Goal: Complete application form: Complete application form

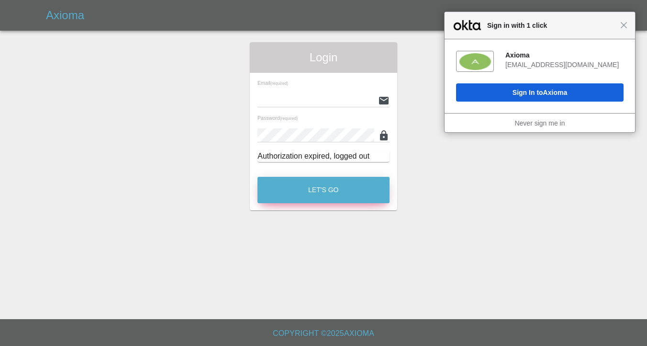
type input "[EMAIL_ADDRESS][DOMAIN_NAME]"
click at [285, 187] on button "Let's Go" at bounding box center [324, 190] width 132 height 26
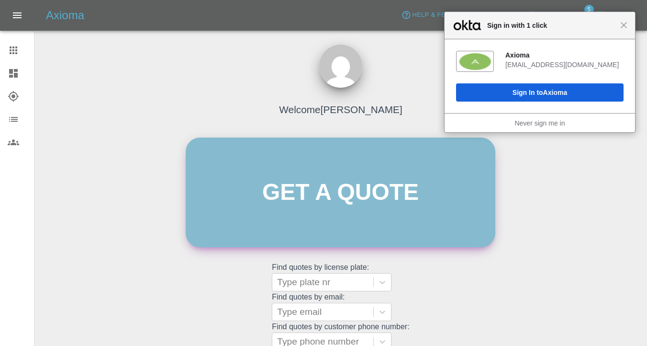
click at [269, 198] on link "Get a quote" at bounding box center [341, 192] width 310 height 110
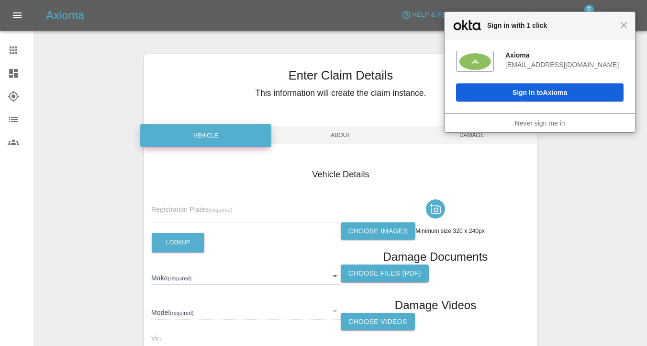
click at [162, 208] on input "text" at bounding box center [246, 215] width 190 height 14
paste input "MJ14jzv"
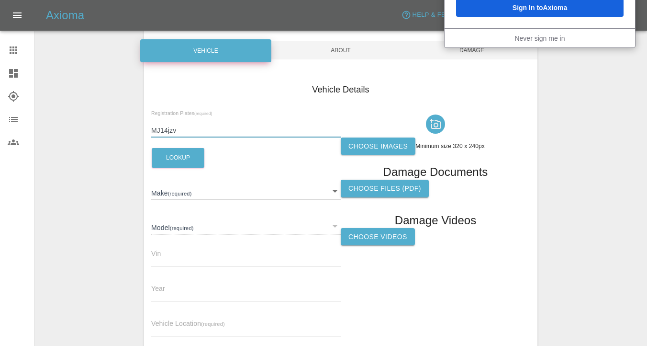
scroll to position [102, 0]
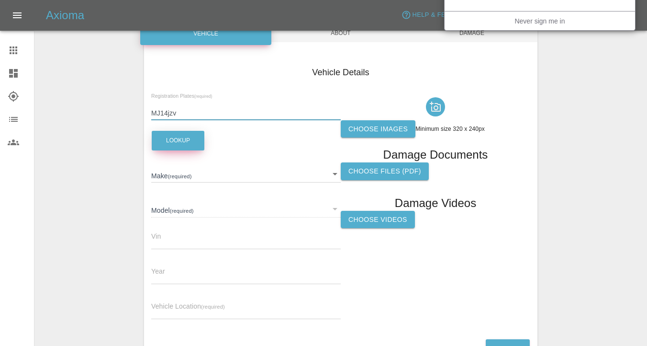
type input "MJ14jzv"
click at [189, 148] on button "Lookup" at bounding box center [178, 141] width 53 height 20
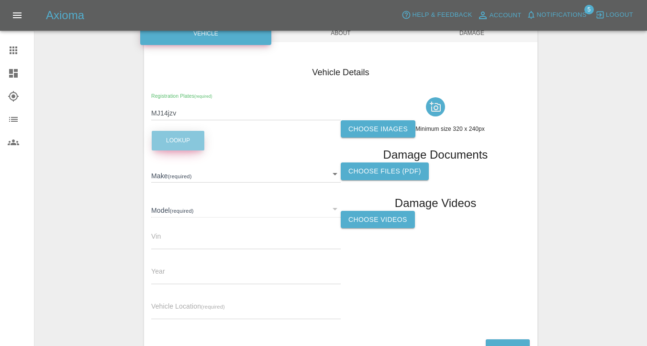
click at [191, 145] on button "Lookup" at bounding box center [178, 141] width 53 height 20
type input "SUZUKI"
type input "ALTO"
type input "[VEHICLE_IDENTIFICATION_NUMBER]"
type input "2014"
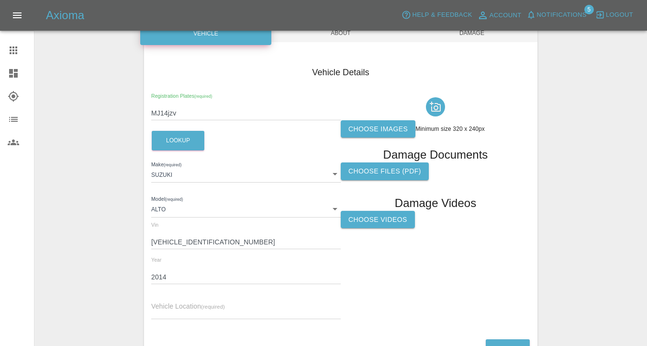
click at [153, 301] on div "Vehicle Location (required)" at bounding box center [246, 305] width 190 height 27
click at [166, 303] on span "Vehicle Location (required)" at bounding box center [188, 306] width 74 height 8
click at [171, 315] on input "text" at bounding box center [246, 312] width 190 height 14
paste input "SE24 0NS"
click at [157, 315] on input "x SE24 0NS" at bounding box center [246, 312] width 190 height 14
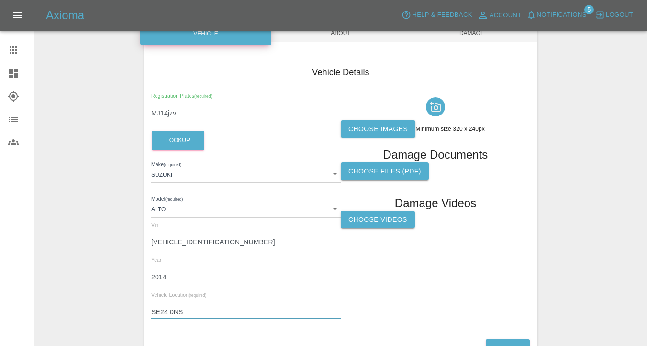
click at [170, 311] on input "SE24 0NS" at bounding box center [246, 312] width 190 height 14
type input "SE240NS"
drag, startPoint x: 185, startPoint y: 314, endPoint x: 114, endPoint y: 304, distance: 71.5
click at [114, 304] on div "Enter Claim Details This information will create the claim instance. Vehicle Ab…" at bounding box center [341, 156] width 612 height 433
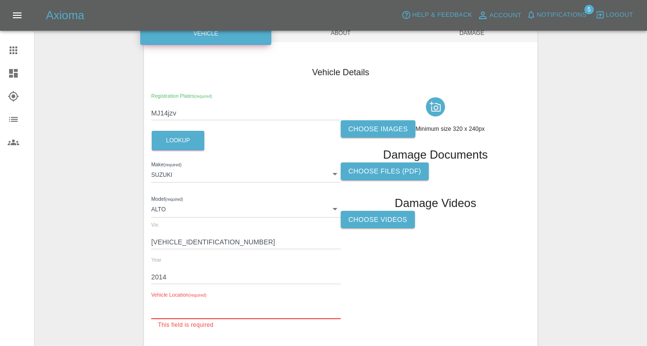
paste input "NW10 7DT"
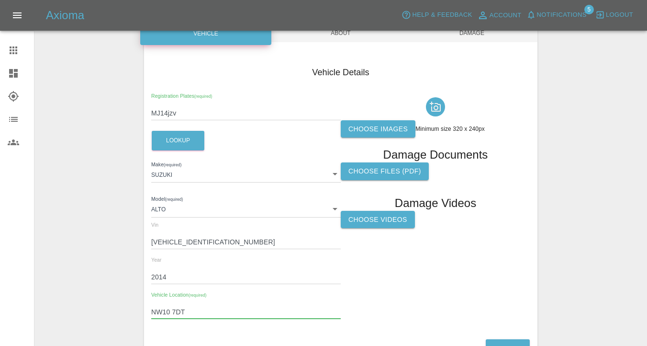
type input "NW10 7DT"
click at [371, 125] on label "Choose images" at bounding box center [378, 129] width 75 height 18
click at [0, 0] on input "Choose images" at bounding box center [0, 0] width 0 height 0
click at [389, 219] on label "Choose Videos" at bounding box center [378, 220] width 74 height 18
click at [0, 0] on input "Choose Videos" at bounding box center [0, 0] width 0 height 0
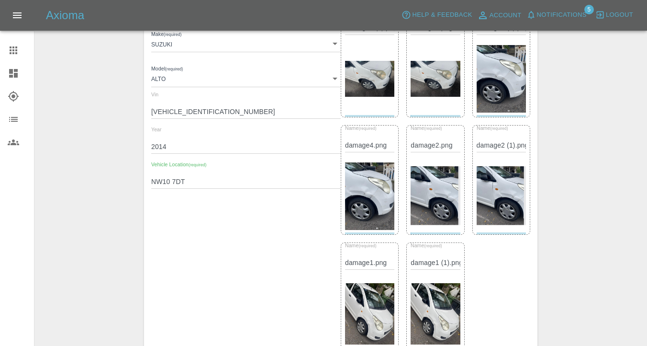
scroll to position [503, 0]
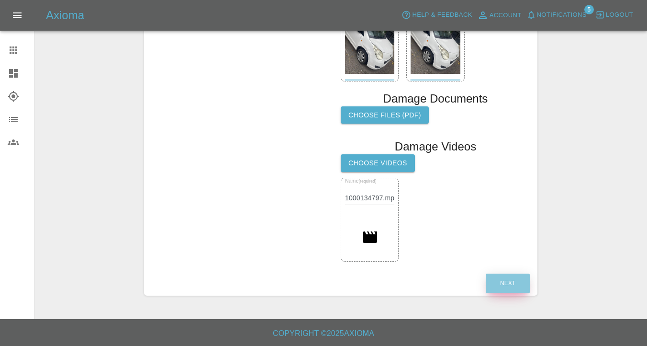
click at [515, 281] on button "Next" at bounding box center [508, 283] width 44 height 20
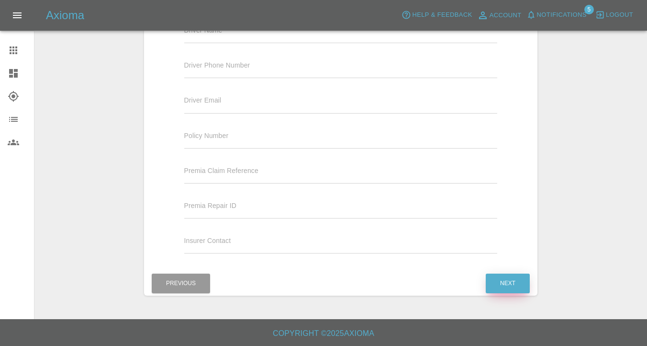
click at [515, 282] on button "Next" at bounding box center [508, 283] width 44 height 20
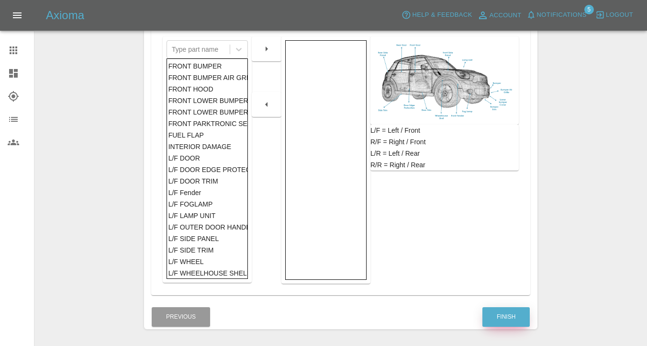
click at [502, 317] on button "Finish" at bounding box center [506, 317] width 47 height 20
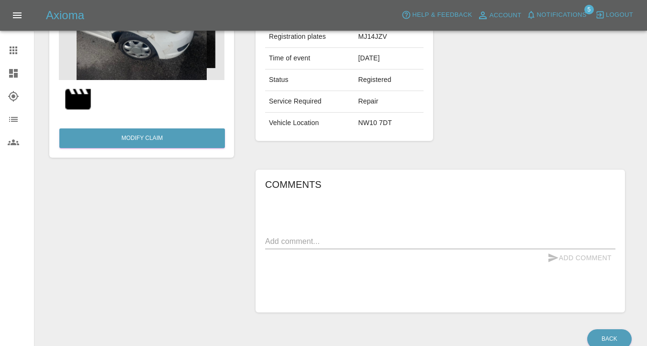
scroll to position [184, 0]
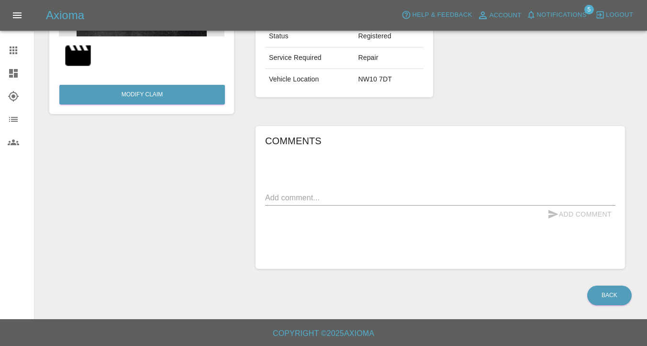
click at [297, 202] on textarea at bounding box center [440, 197] width 350 height 11
paste textarea "Driver-side Body Damage Description: Dent to the driver side body, slight paint…"
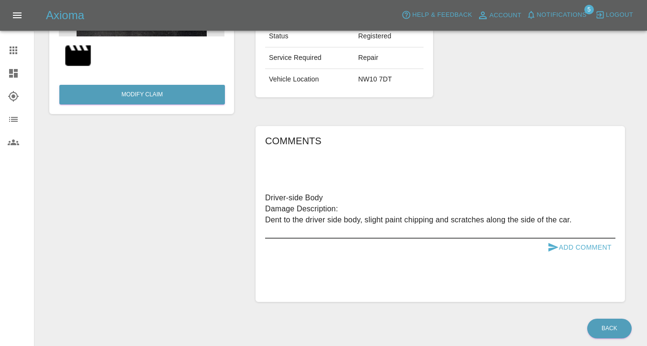
click at [267, 206] on textarea "Driver-side Body Damage Description: Dent to the driver side body, slight paint…" at bounding box center [440, 214] width 350 height 44
click at [262, 220] on div "Comments Driver-side Body Damage Description: Dent to the driver side body, sli…" at bounding box center [441, 214] width 370 height 176
click at [264, 220] on div "Comments Driver-side Body Damage Description: Dent to the driver side body, sli…" at bounding box center [441, 214] width 370 height 176
click at [267, 222] on textarea "Driver-side Body Damage Description: Dent to the driver side body, slight paint…" at bounding box center [440, 214] width 350 height 44
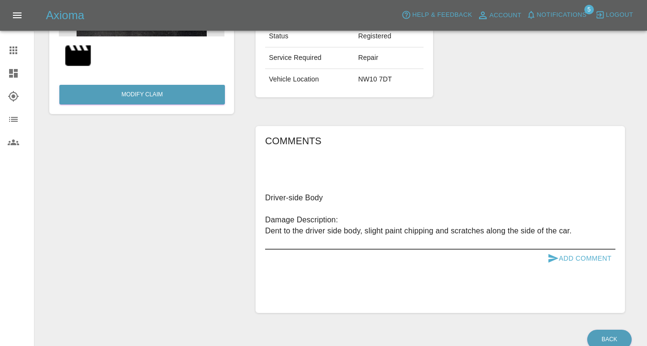
type textarea "Driver-side Body Damage Description: Dent to the driver side body, slight paint…"
click at [596, 260] on button "Add Comment" at bounding box center [580, 258] width 72 height 18
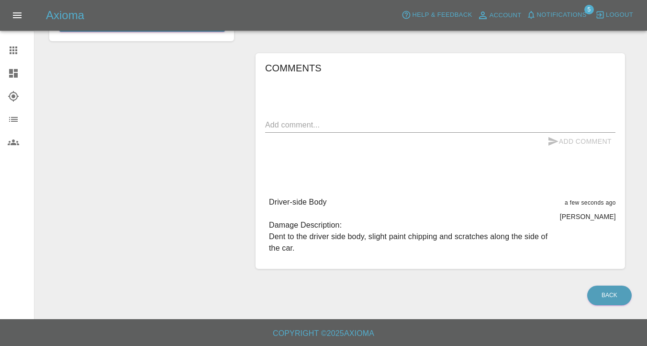
scroll to position [0, 0]
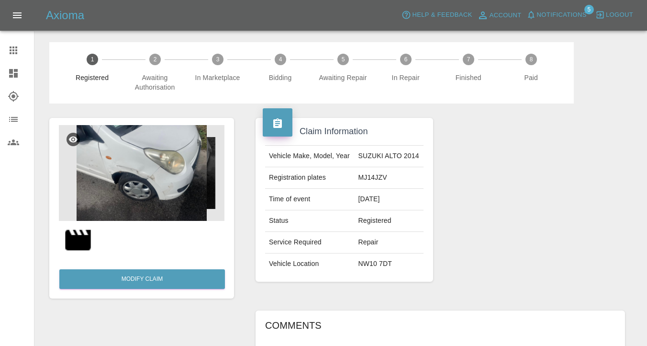
click at [157, 182] on img at bounding box center [142, 173] width 166 height 96
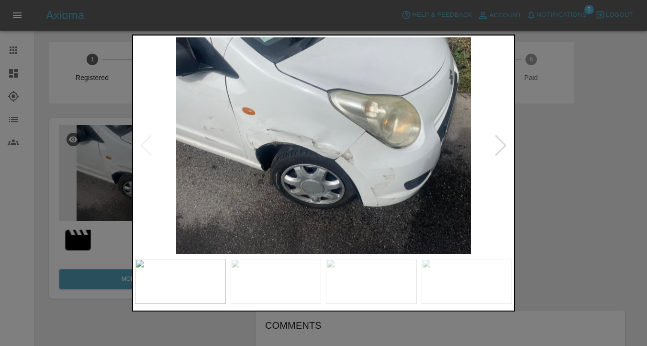
click at [494, 146] on div at bounding box center [500, 145] width 13 height 21
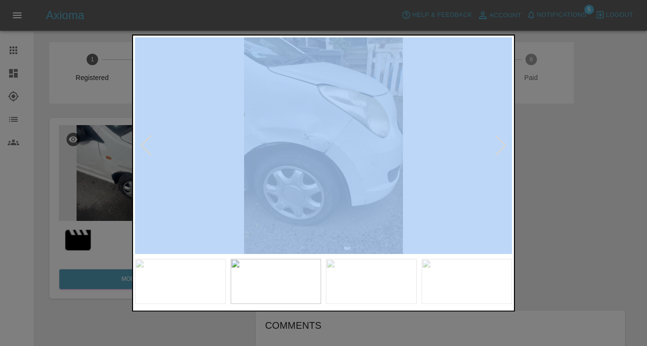
click at [494, 146] on div at bounding box center [500, 145] width 13 height 21
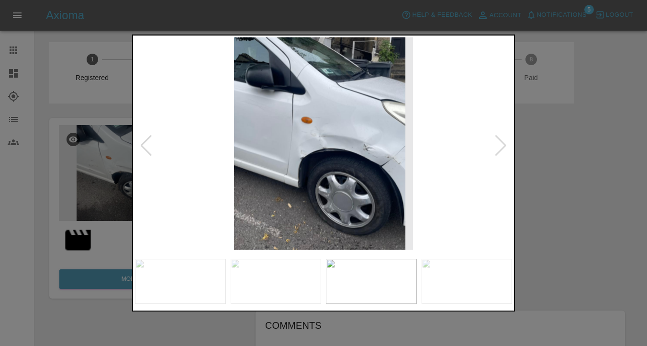
click at [494, 146] on div at bounding box center [500, 145] width 13 height 21
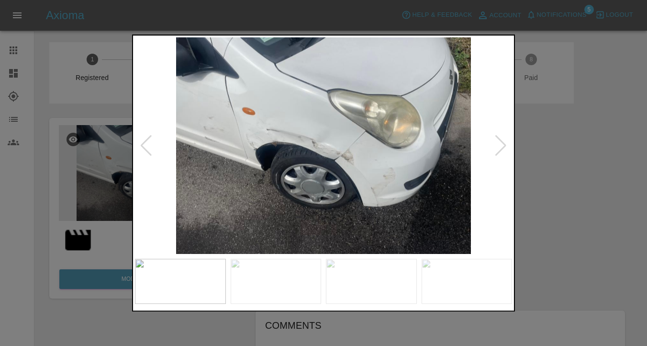
click at [555, 145] on div at bounding box center [323, 173] width 647 height 346
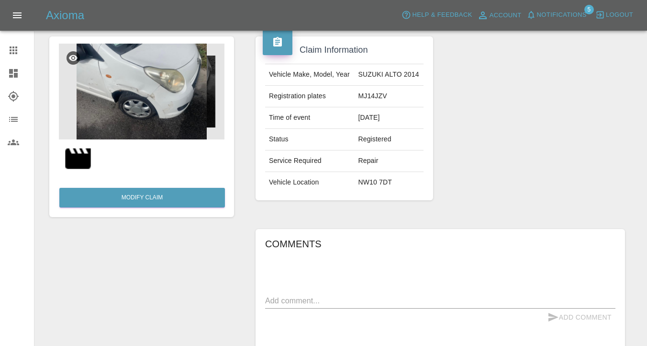
scroll to position [26, 0]
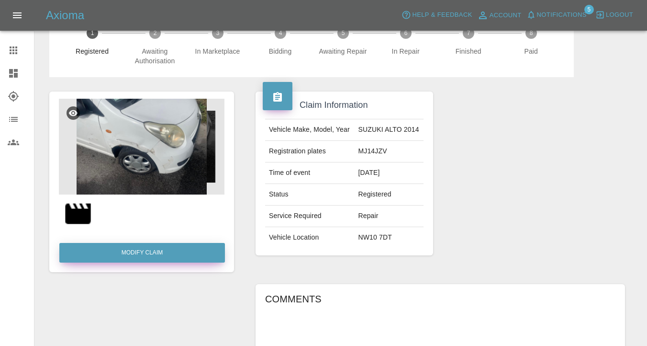
click at [150, 252] on link "Modify Claim" at bounding box center [142, 253] width 166 height 20
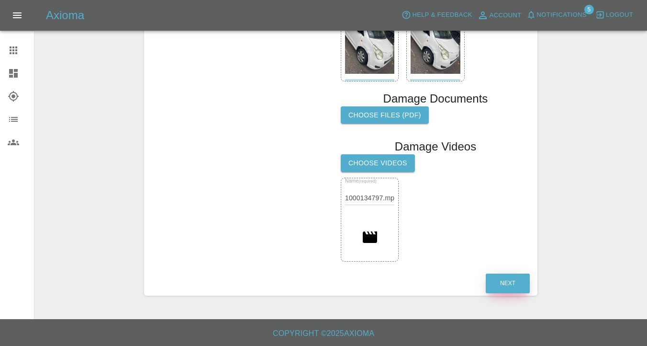
click at [508, 280] on button "Next" at bounding box center [508, 283] width 44 height 20
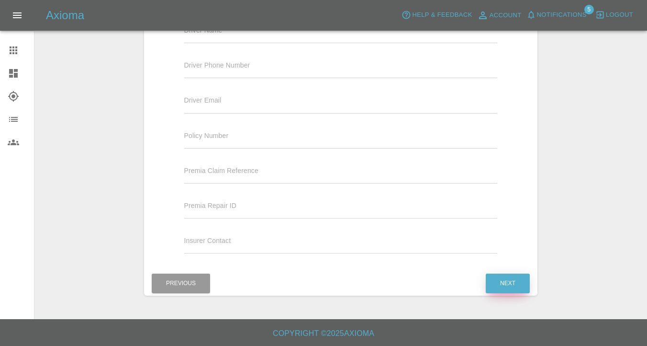
scroll to position [213, 0]
click at [508, 280] on button "Next" at bounding box center [508, 283] width 44 height 20
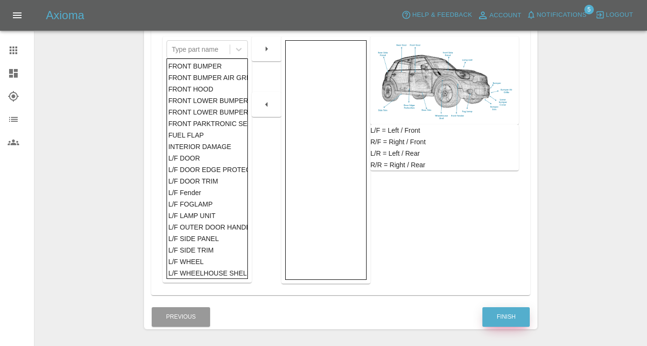
click at [506, 309] on button "Finish" at bounding box center [506, 317] width 47 height 20
